Goal: Entertainment & Leisure: Consume media (video, audio)

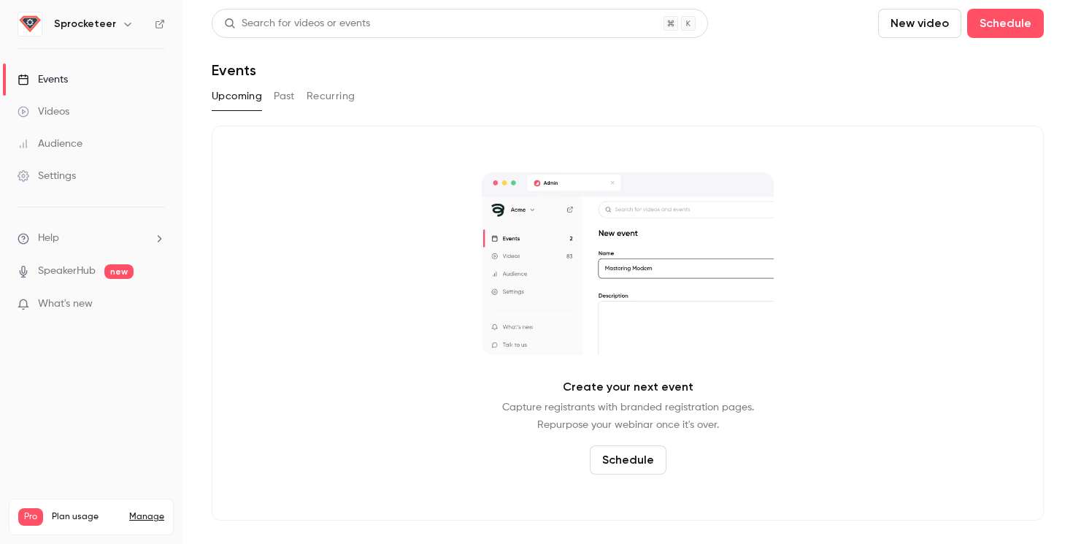
click at [91, 20] on h6 "Sprocketeer" at bounding box center [85, 24] width 62 height 15
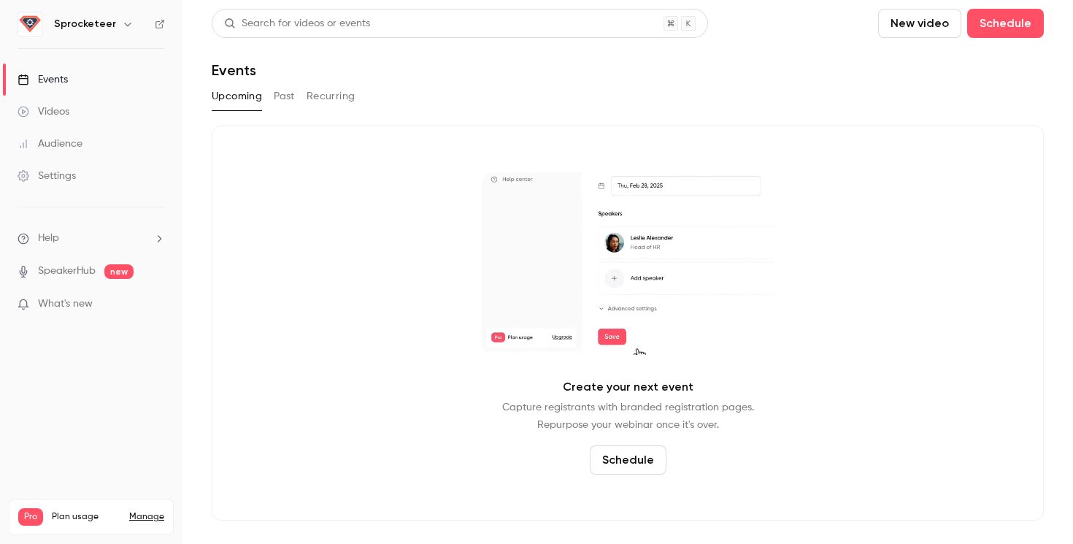
click at [101, 26] on h6 "Sprocketeer" at bounding box center [85, 24] width 62 height 15
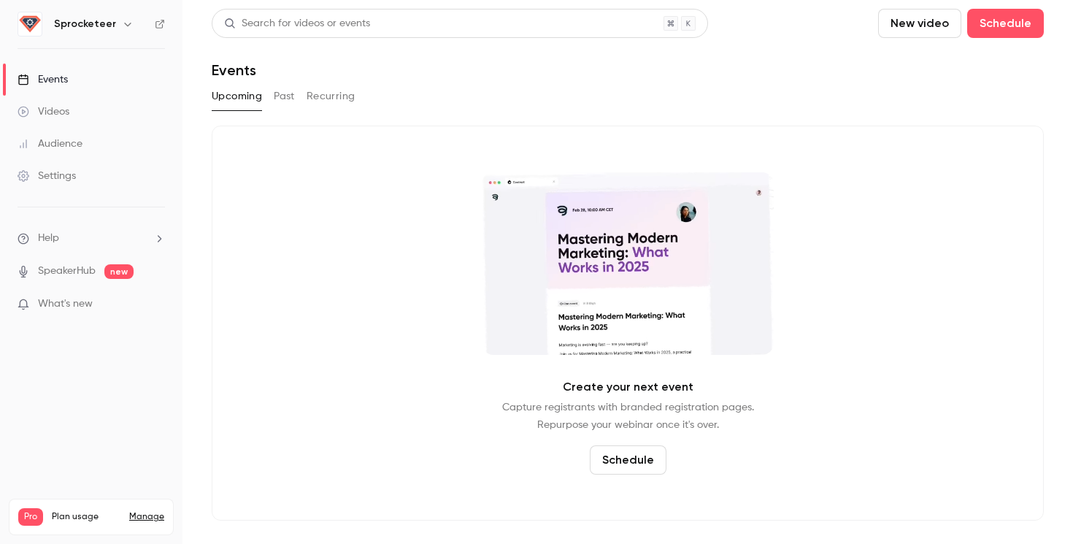
click at [122, 25] on icon "button" at bounding box center [128, 24] width 12 height 12
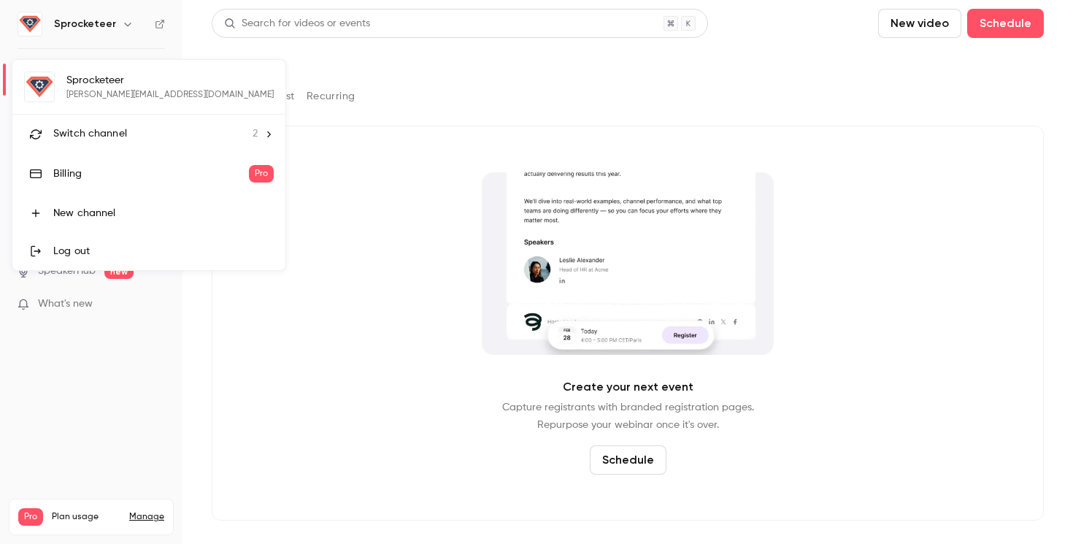
click at [99, 139] on span "Switch channel" at bounding box center [90, 133] width 74 height 15
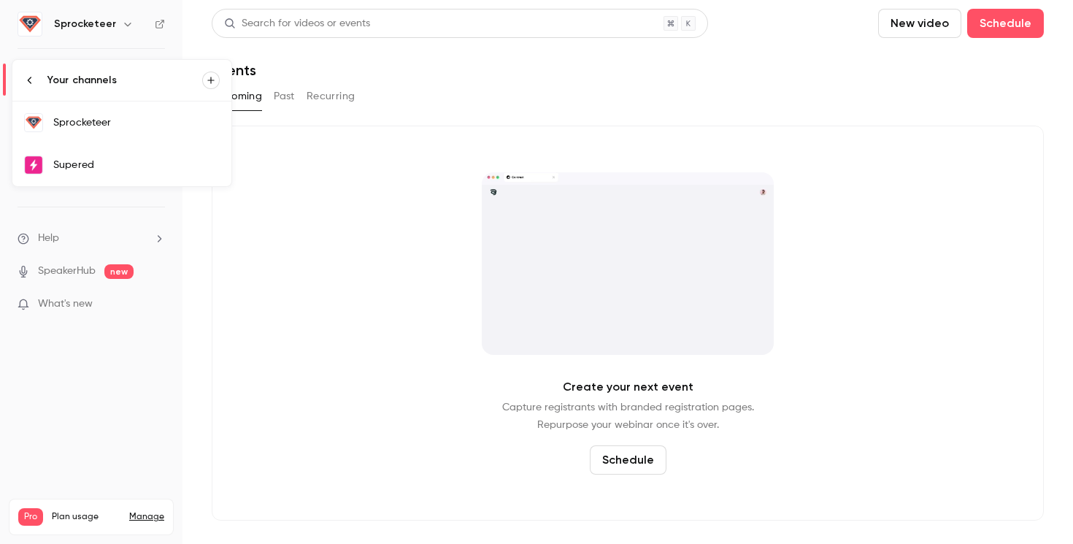
click at [106, 158] on div "Supered" at bounding box center [136, 165] width 166 height 15
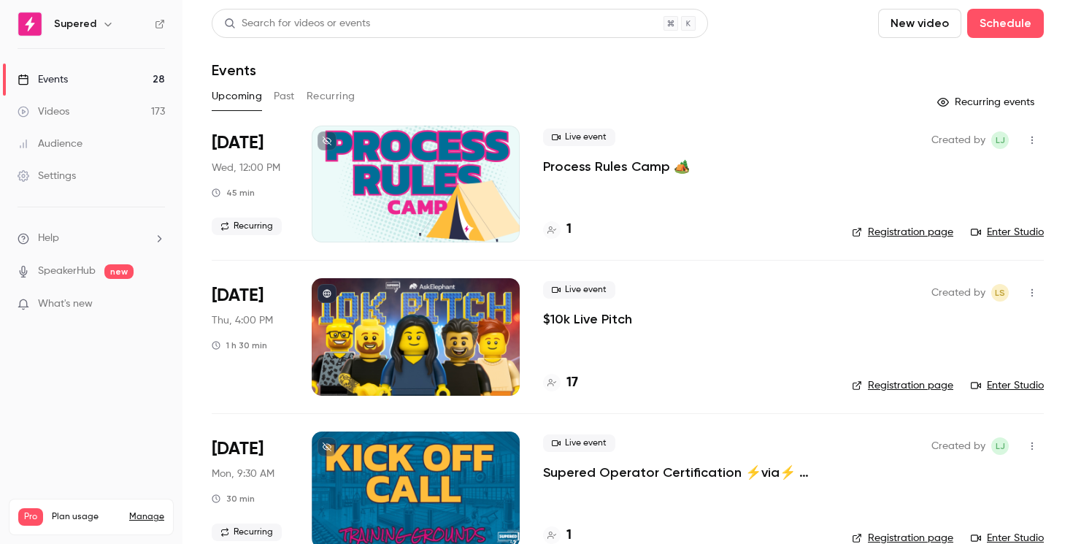
click at [278, 98] on button "Past" at bounding box center [284, 96] width 21 height 23
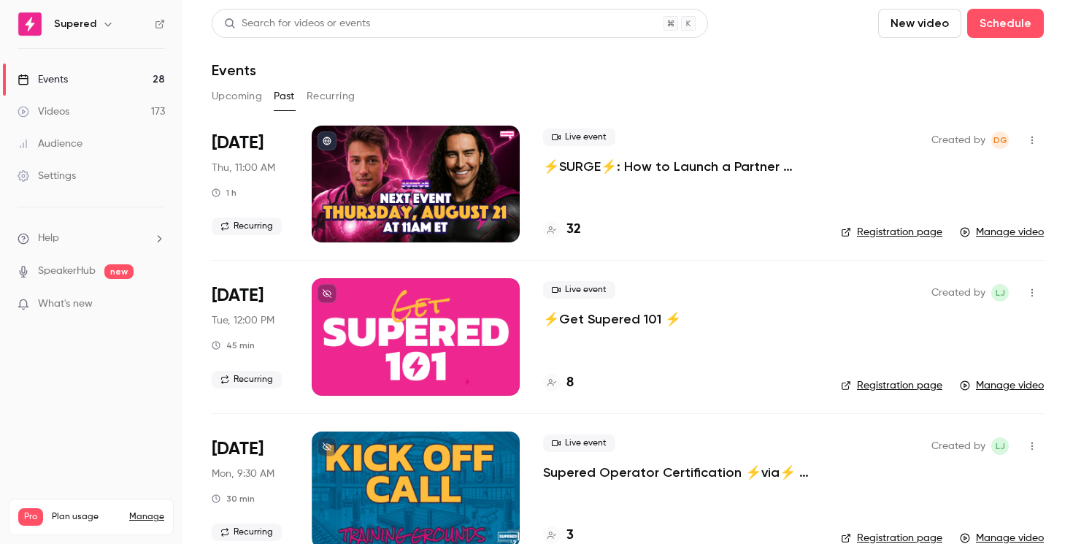
click at [412, 199] on div at bounding box center [416, 184] width 208 height 117
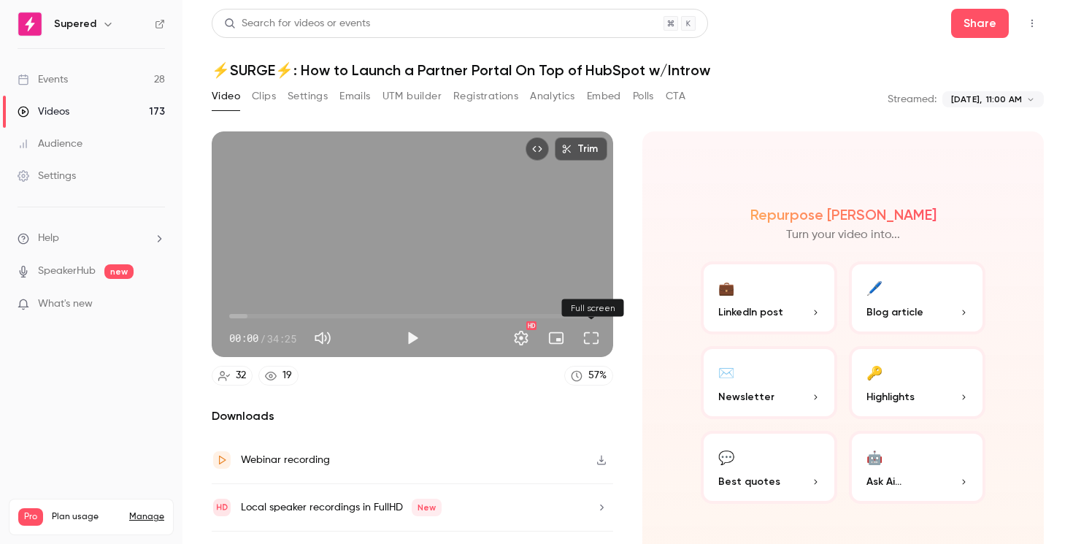
click at [593, 343] on button "Full screen" at bounding box center [591, 337] width 29 height 29
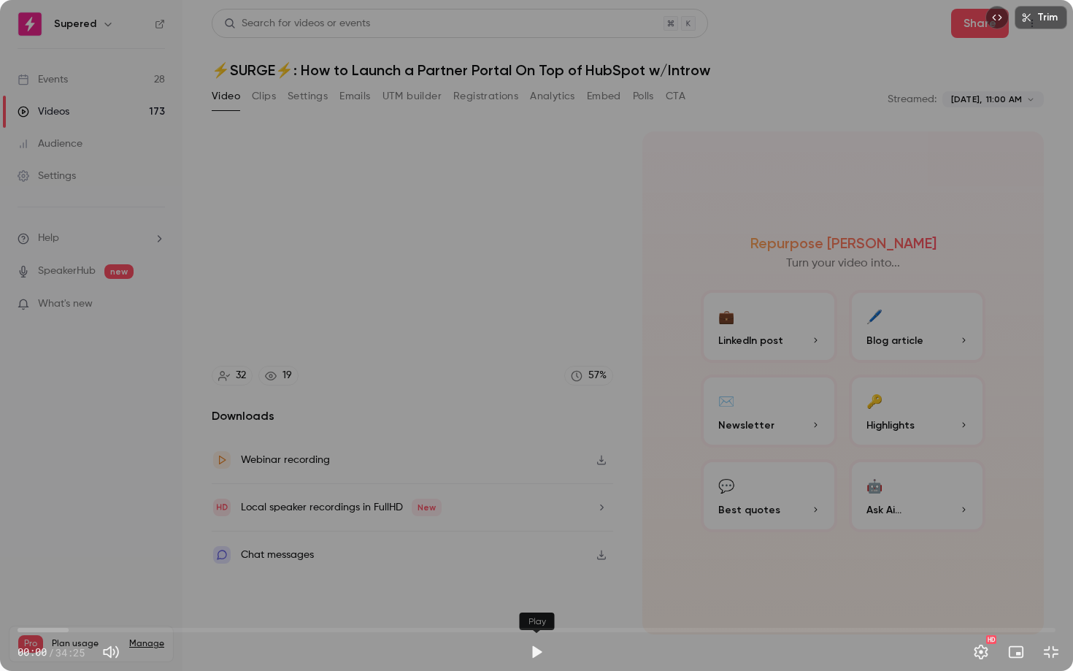
click at [545, 543] on button "Play" at bounding box center [536, 651] width 29 height 29
click at [981, 543] on button "Settings" at bounding box center [980, 651] width 29 height 29
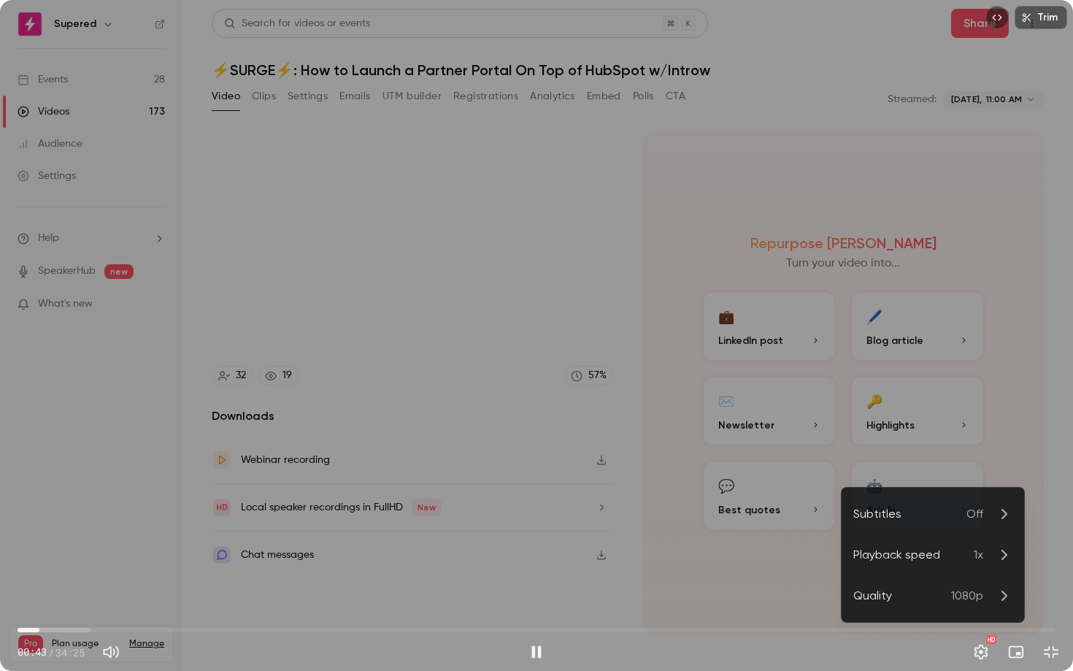
click at [990, 543] on p "1x" at bounding box center [993, 555] width 39 height 18
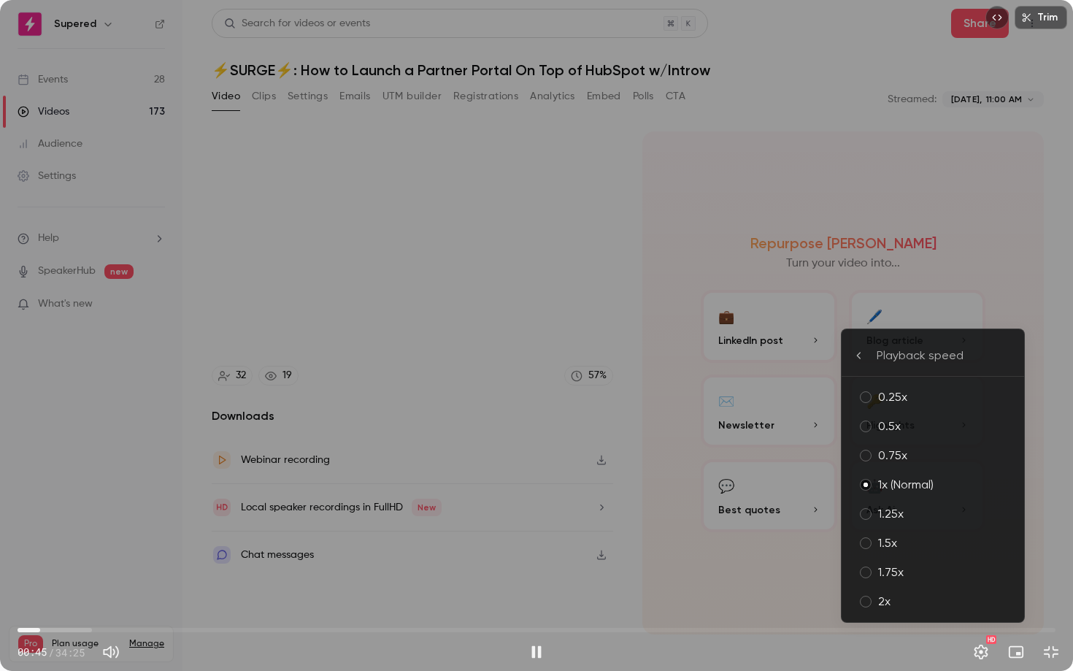
click at [975, 543] on div "1.5x" at bounding box center [945, 543] width 134 height 18
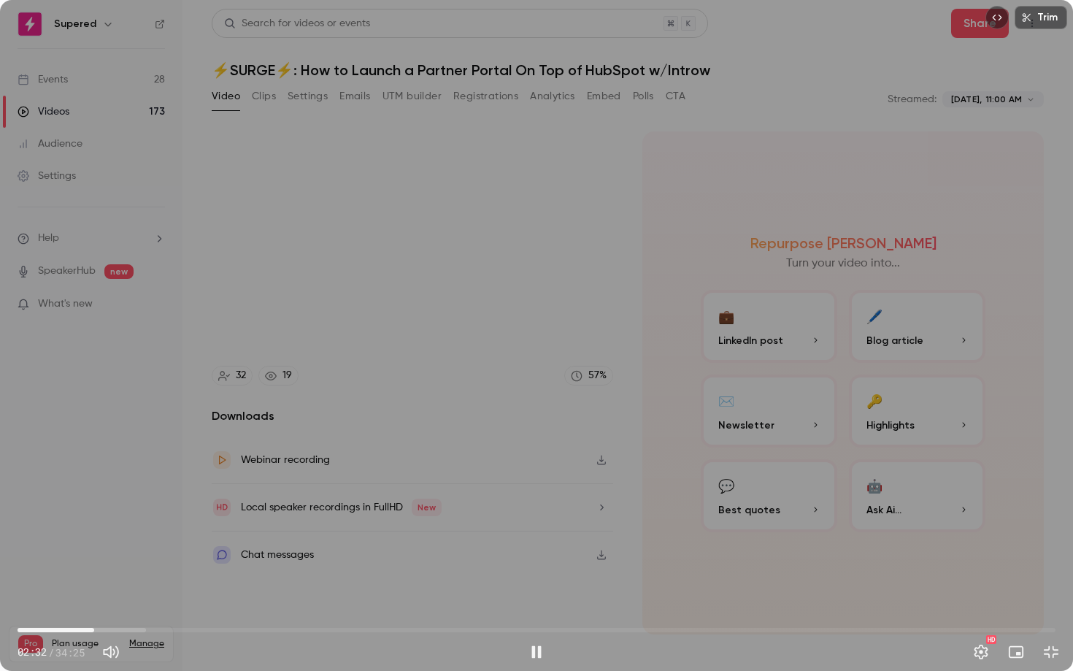
click at [995, 543] on div "HD" at bounding box center [980, 651] width 29 height 29
click at [988, 543] on button "Settings" at bounding box center [980, 651] width 29 height 29
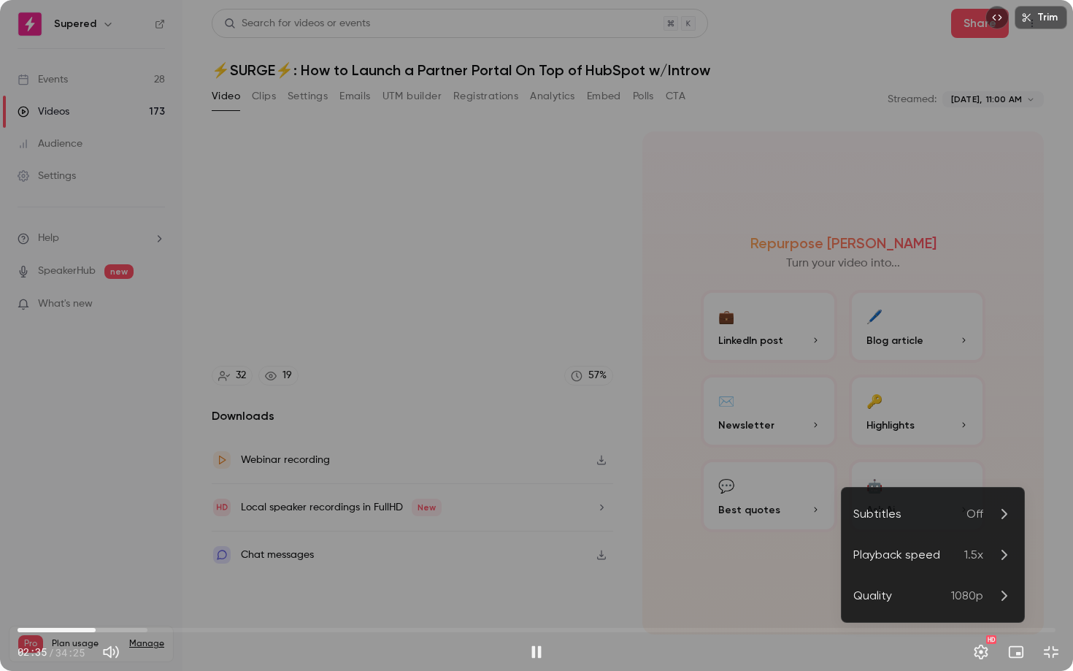
click at [963, 543] on li "Playback speed 1.5x" at bounding box center [933, 554] width 182 height 41
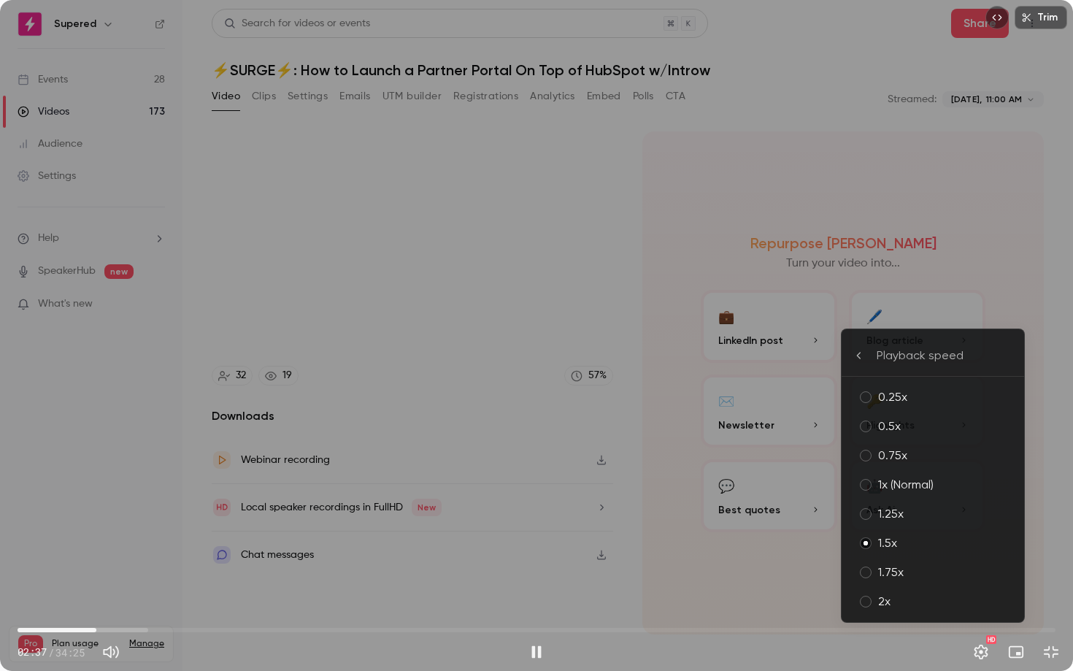
click at [942, 508] on div "1.25x" at bounding box center [945, 514] width 134 height 18
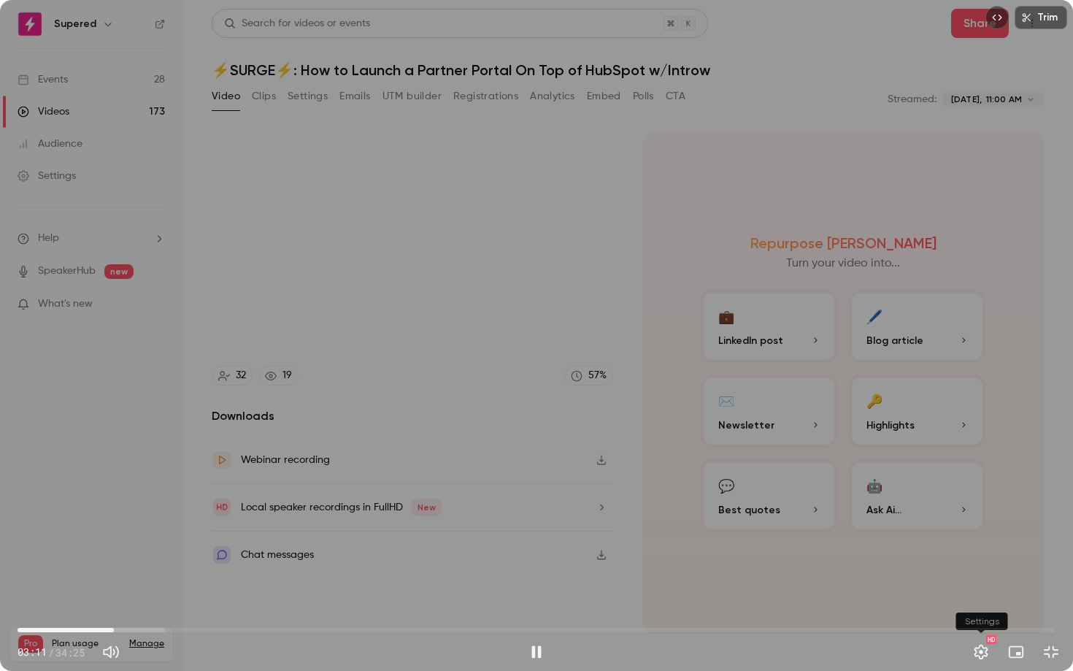
click at [982, 543] on button "Settings" at bounding box center [980, 651] width 29 height 29
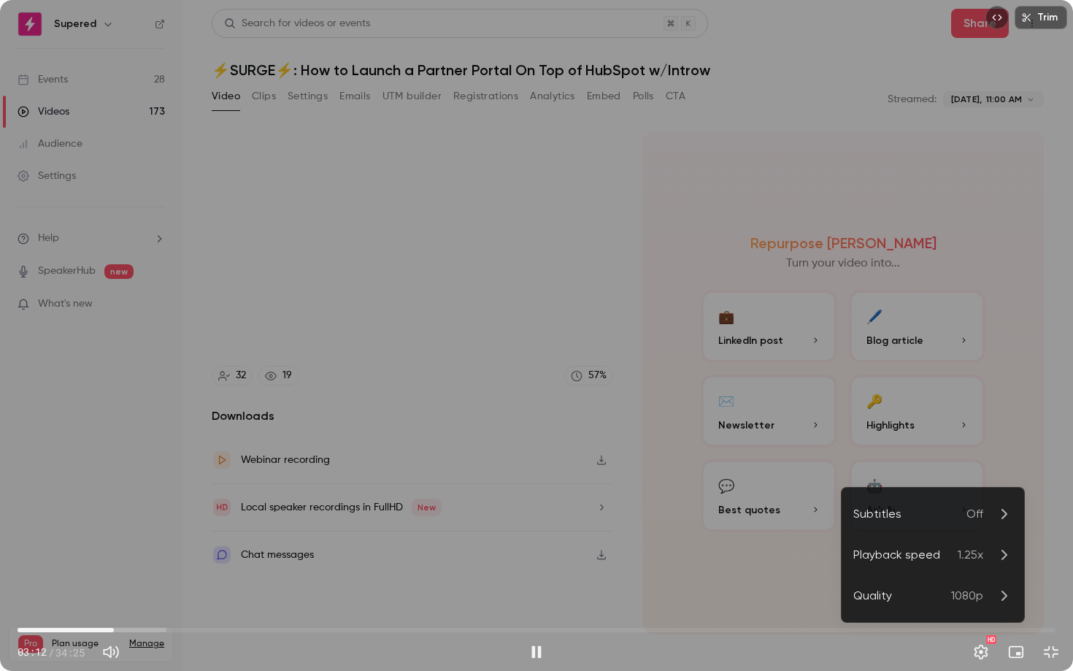
click at [953, 543] on div "Playback speed" at bounding box center [905, 555] width 104 height 18
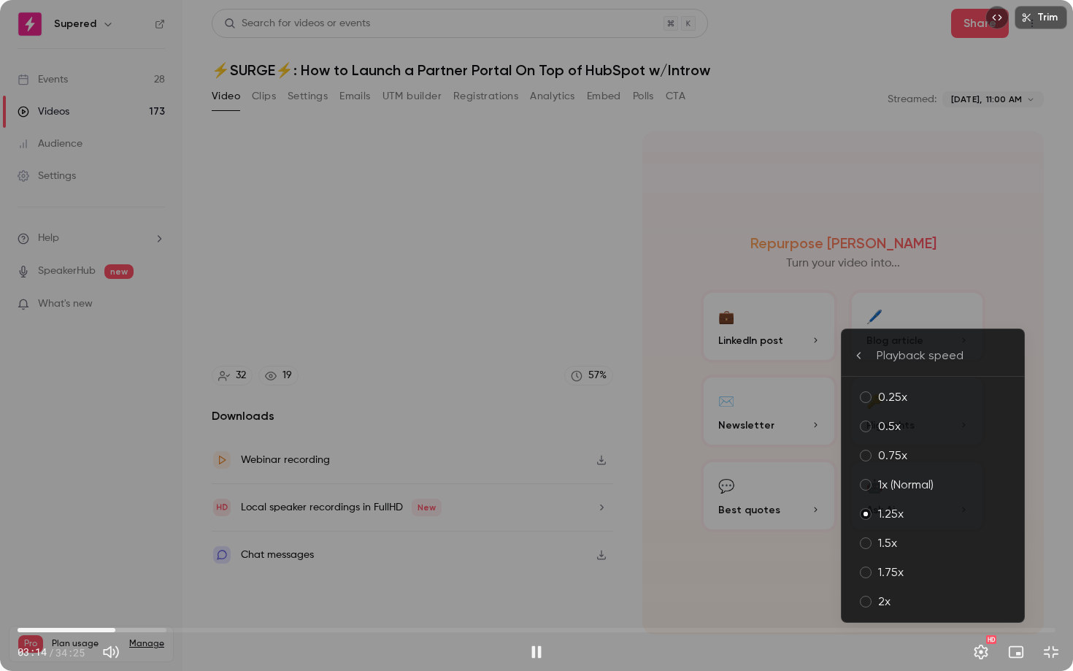
click at [928, 493] on div "1x (Normal)" at bounding box center [945, 485] width 134 height 18
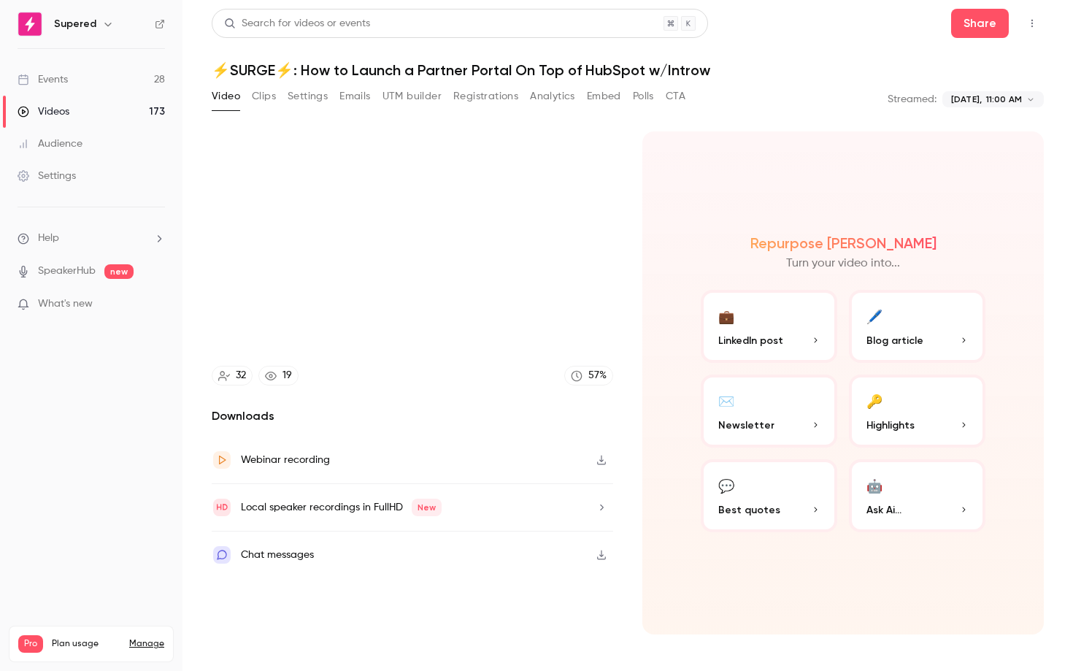
type input "*****"
click at [966, 543] on button "Settings" at bounding box center [980, 651] width 29 height 29
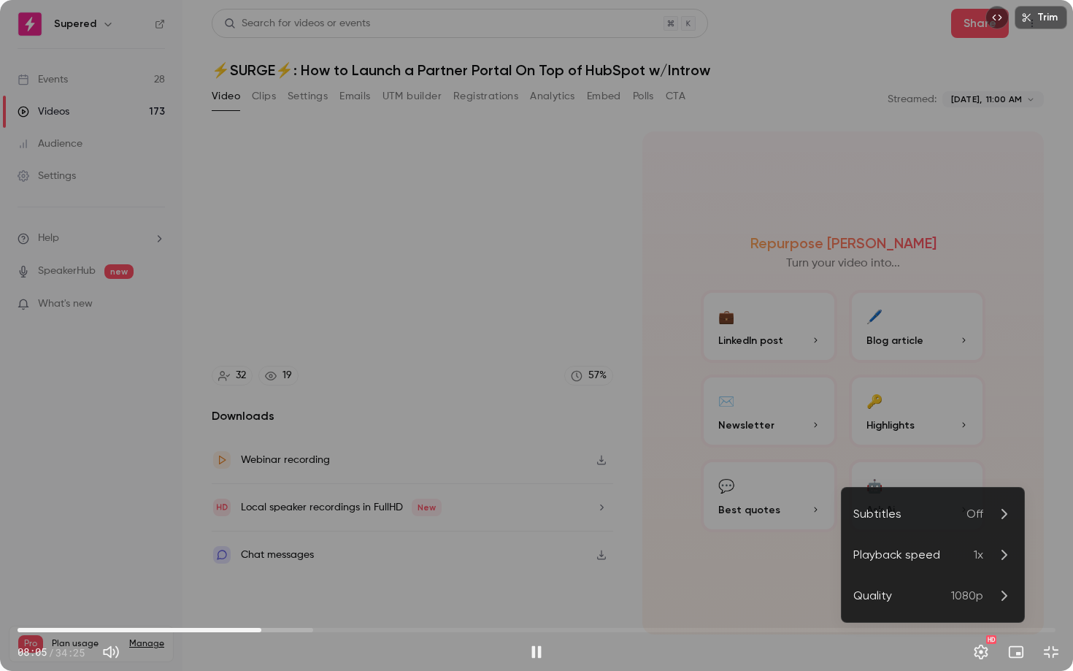
click at [909, 379] on div at bounding box center [536, 335] width 1073 height 671
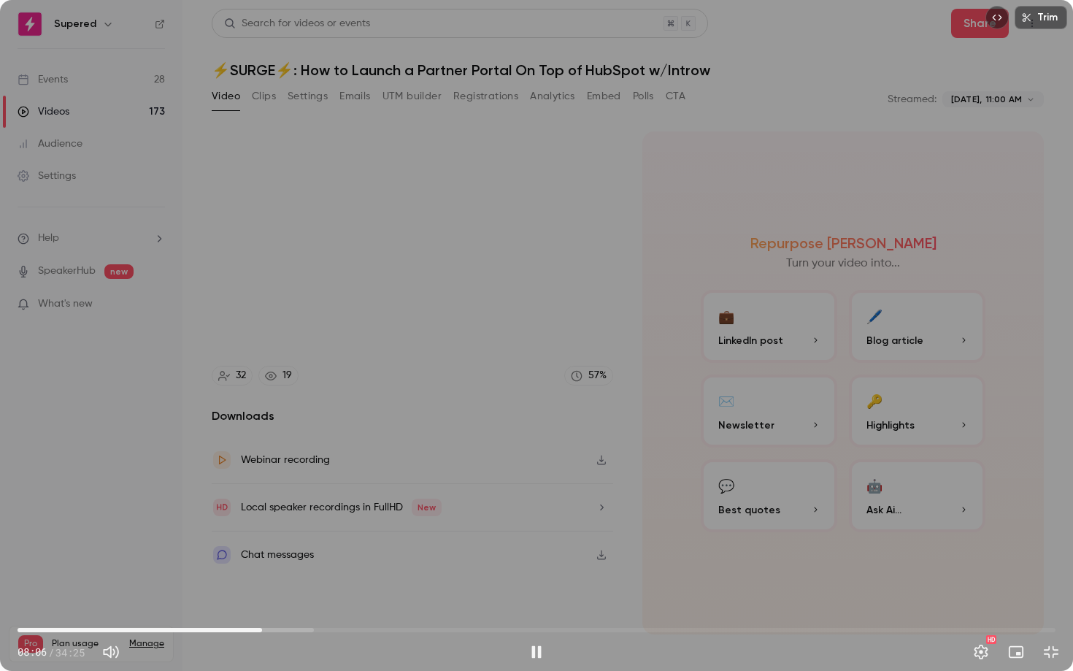
click at [742, 314] on div "Trim 08:06 08:06 / 34:25 HD" at bounding box center [536, 335] width 1073 height 671
click at [677, 226] on div "Trim 08:07 08:07 / 34:25 HD" at bounding box center [536, 335] width 1073 height 671
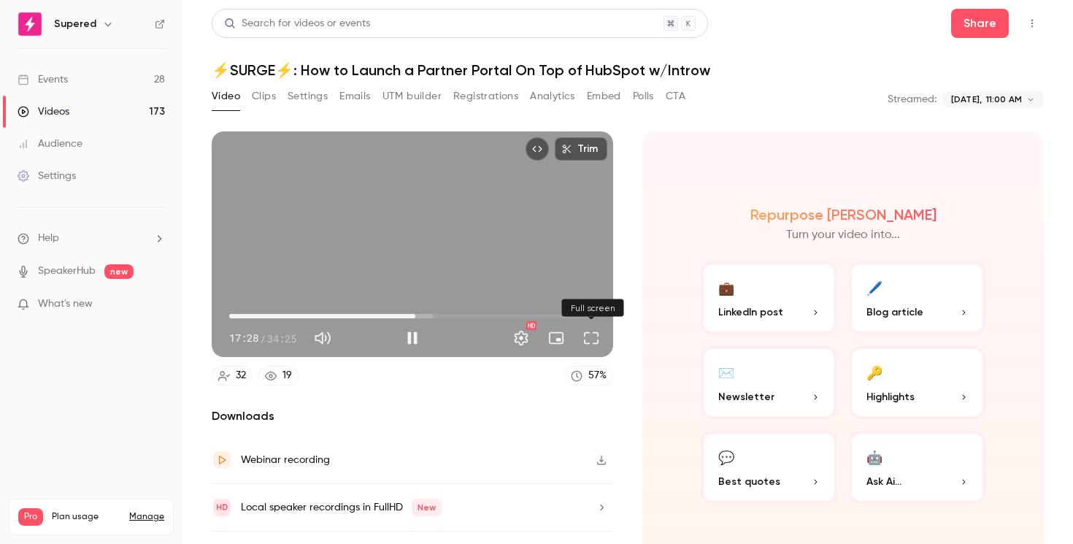
click at [596, 341] on button "Full screen" at bounding box center [591, 337] width 29 height 29
click at [585, 338] on button "Full screen" at bounding box center [591, 337] width 29 height 29
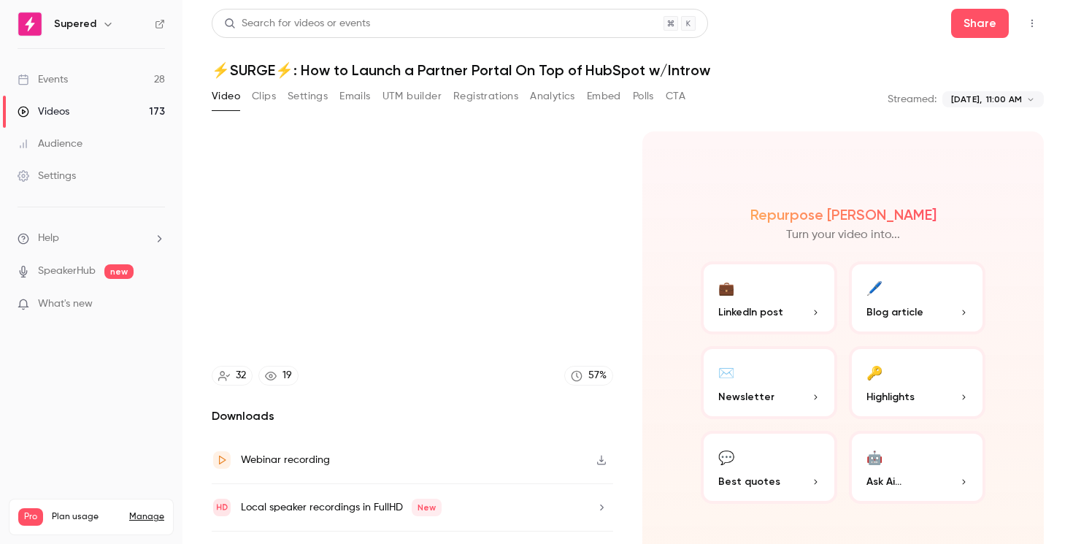
type input "******"
